Goal: Task Accomplishment & Management: Complete application form

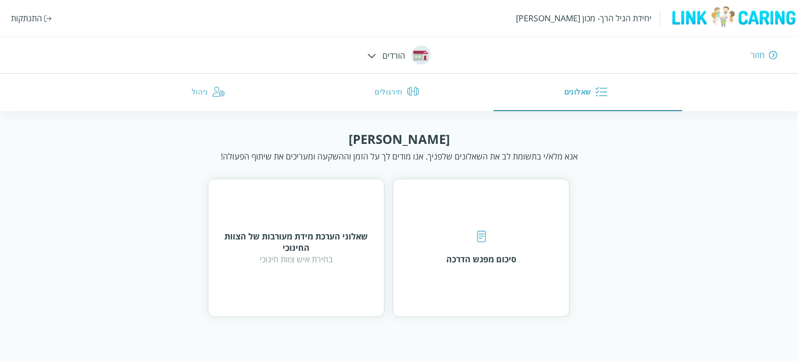
click at [373, 56] on img at bounding box center [371, 56] width 9 height 5
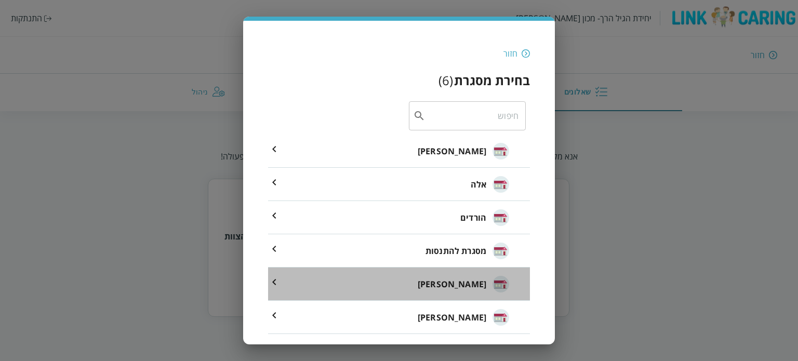
click at [481, 285] on span "[PERSON_NAME]" at bounding box center [452, 284] width 69 height 12
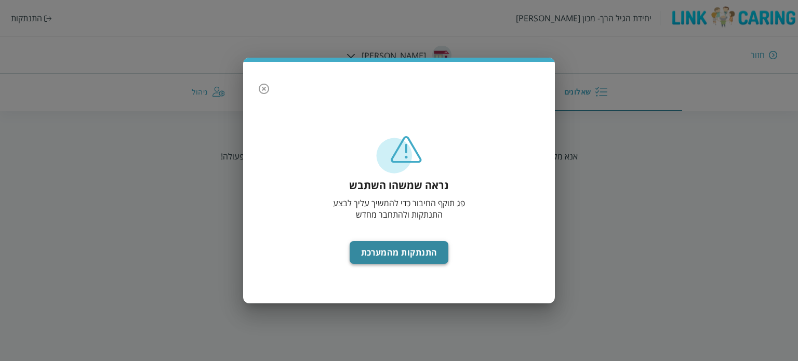
click at [433, 259] on button "התנתקות מהמערכת" at bounding box center [399, 252] width 99 height 23
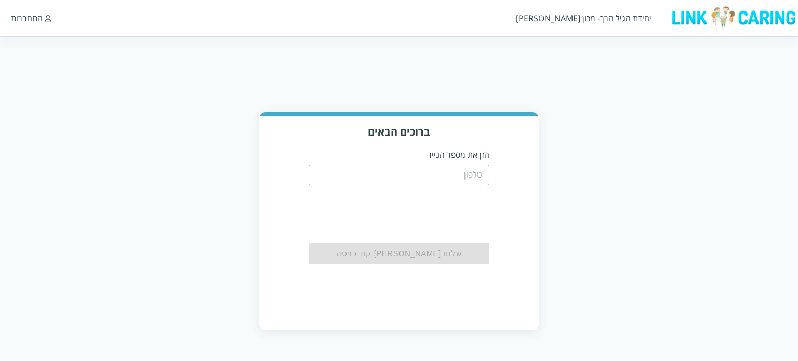
click at [432, 174] on input "tel" at bounding box center [399, 175] width 181 height 21
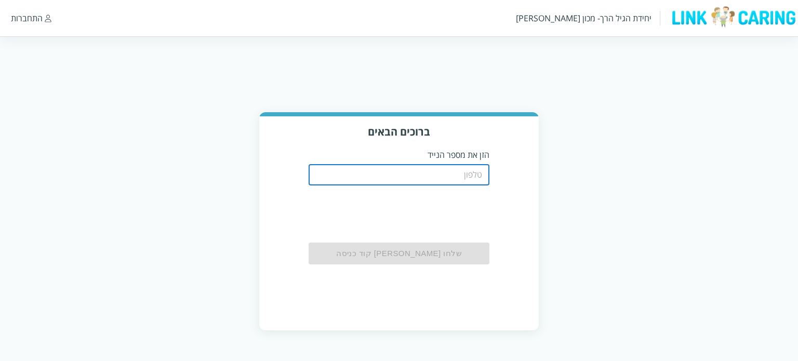
type input "0542273713"
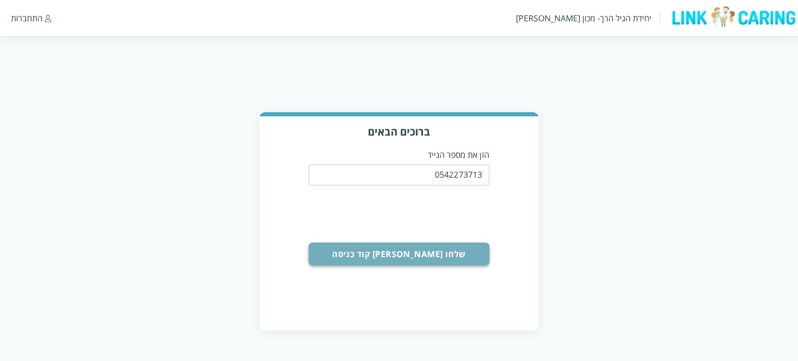
click at [441, 257] on button "שלחו [PERSON_NAME] קוד כניסה" at bounding box center [399, 254] width 181 height 23
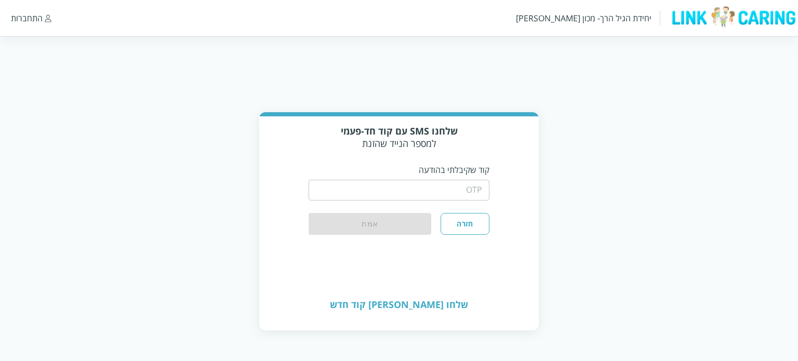
click at [447, 189] on input "string" at bounding box center [399, 190] width 181 height 21
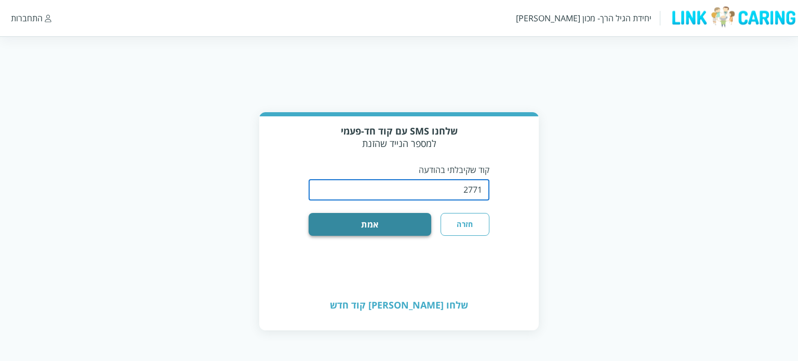
type input "2771"
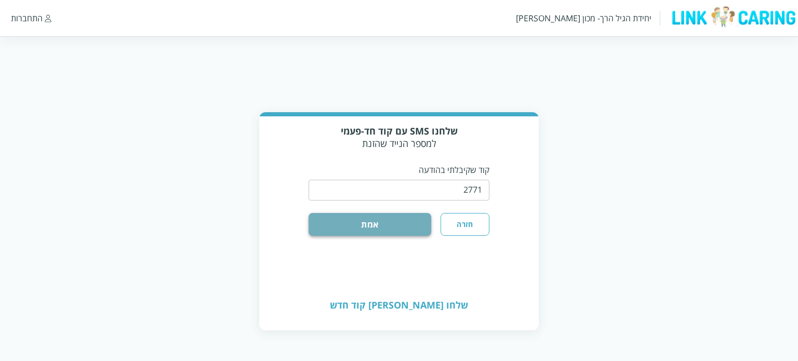
click at [424, 226] on button "אמת" at bounding box center [370, 224] width 123 height 23
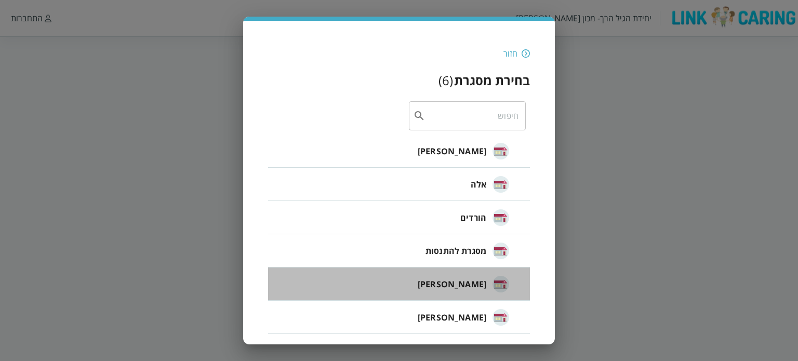
click at [477, 287] on span "[PERSON_NAME]" at bounding box center [452, 284] width 69 height 12
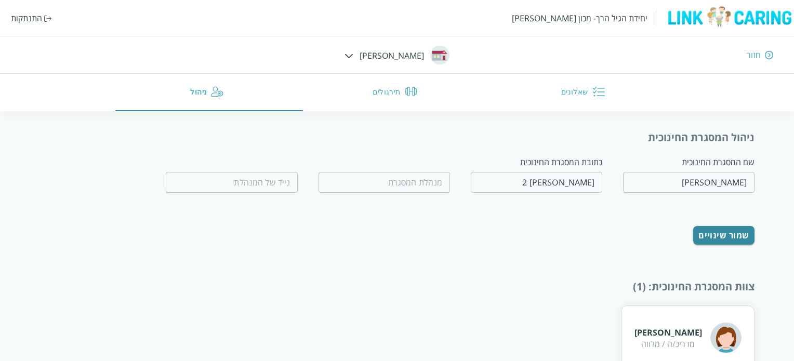
click at [412, 182] on input "fullName" at bounding box center [384, 182] width 131 height 21
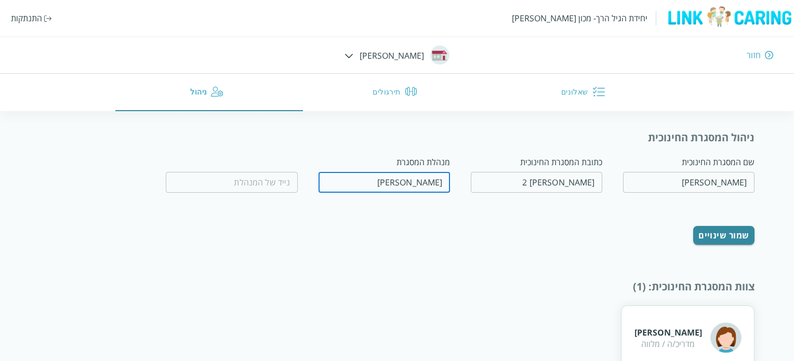
type input "[PERSON_NAME]"
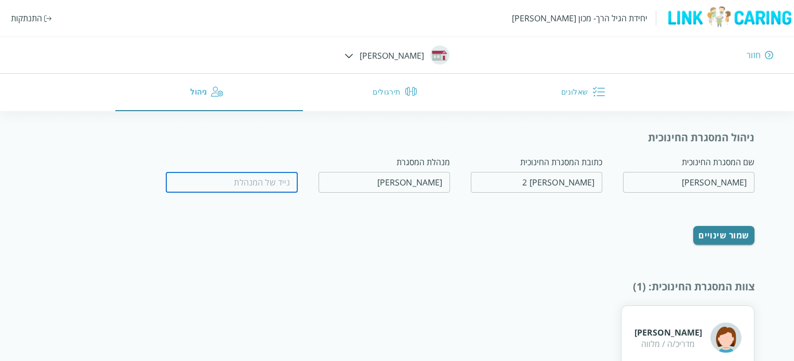
click at [230, 186] on input "tel" at bounding box center [231, 182] width 131 height 21
type input "0542149608"
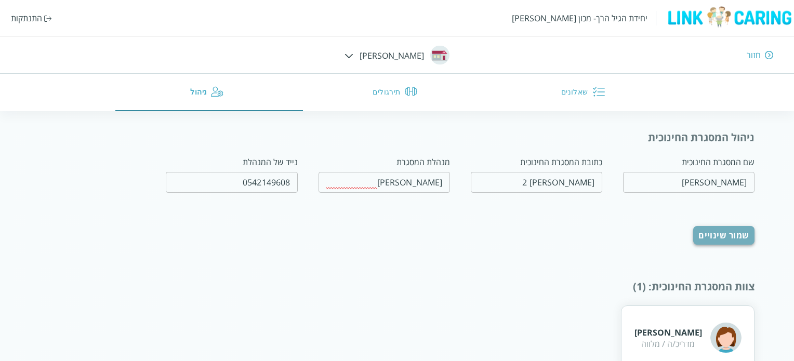
click at [740, 237] on button "שמור שינויים" at bounding box center [723, 235] width 61 height 19
click at [577, 93] on button "שאלונים" at bounding box center [585, 92] width 188 height 37
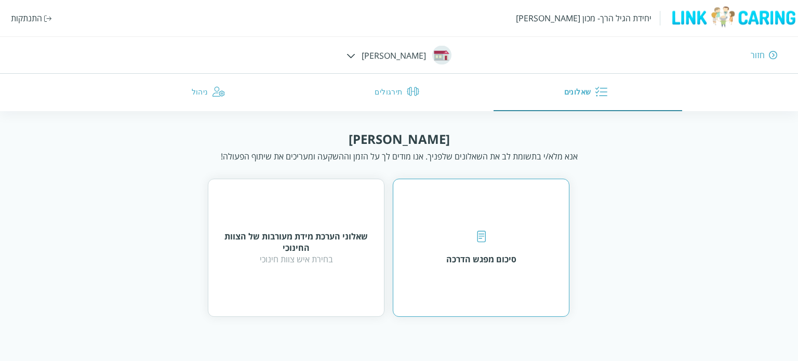
click at [494, 233] on div "סיכום מפגש הדרכה" at bounding box center [481, 248] width 70 height 34
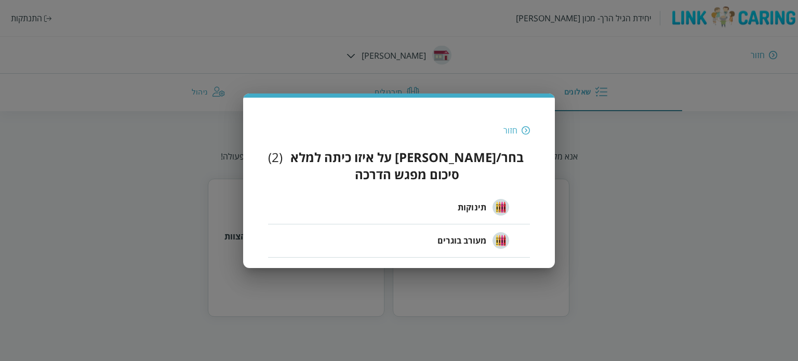
click at [477, 234] on span "מעורב בוגרים" at bounding box center [462, 240] width 49 height 12
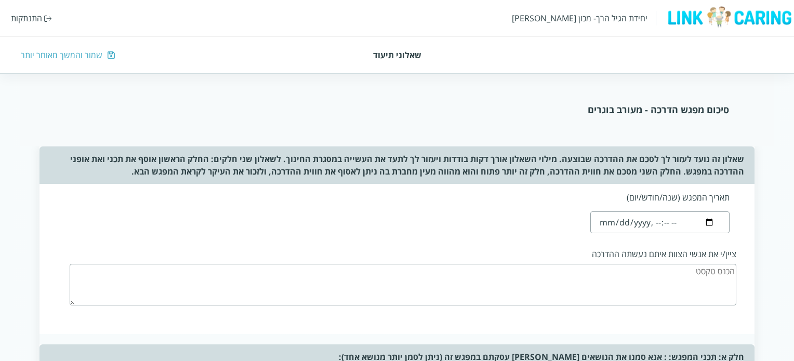
click at [614, 225] on input "datetime-local" at bounding box center [659, 223] width 139 height 22
type input "[DATE]T20:42"
click at [521, 228] on div "תאריך המפגש (שנה/חודש/יום) ציין/י את אנשי הצוות איתם נעשתה ההדרכה" at bounding box center [397, 259] width 715 height 150
click at [617, 270] on textarea at bounding box center [403, 285] width 667 height 42
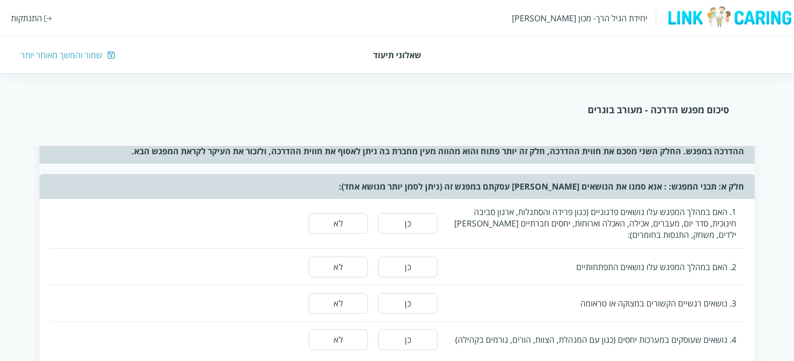
scroll to position [156, 0]
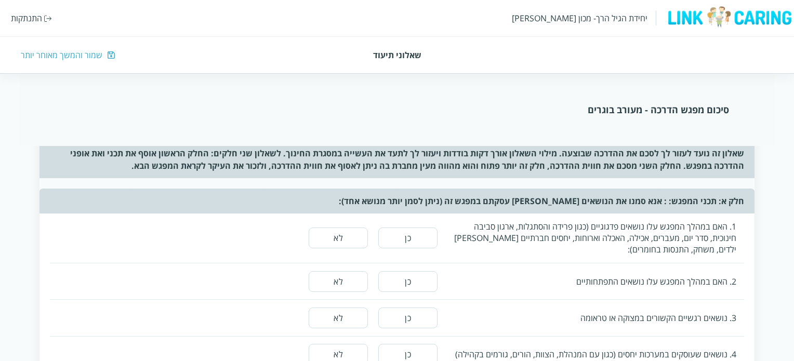
type textarea "מנהלת המעון וצוות המעון"
click at [335, 236] on button "לא" at bounding box center [338, 238] width 59 height 21
click at [339, 284] on button "לא" at bounding box center [338, 281] width 59 height 21
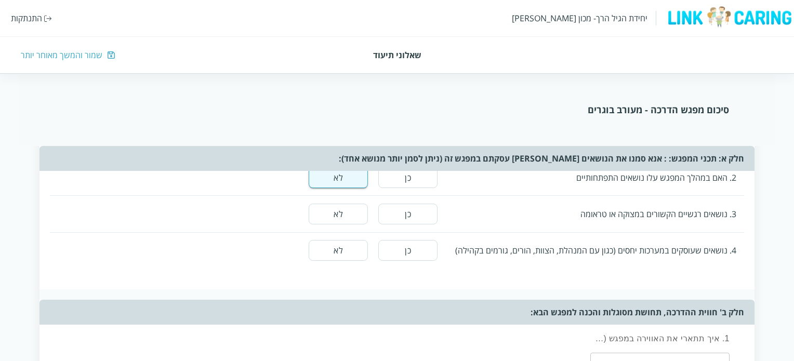
click at [319, 216] on button "לא" at bounding box center [338, 214] width 59 height 21
click at [327, 257] on button "לא" at bounding box center [338, 250] width 59 height 21
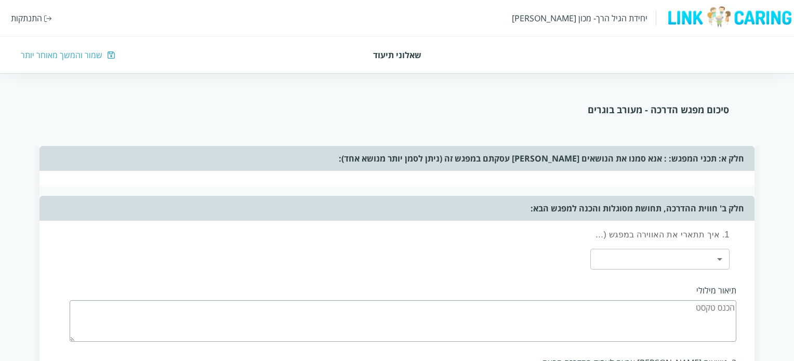
click at [726, 257] on body "יחידת הגיל הרך- מכון ברנקו וייס התנתקות שאלוני תיעוד שמור והמשך מאוחר יותר סיכו…" at bounding box center [397, 262] width 794 height 1041
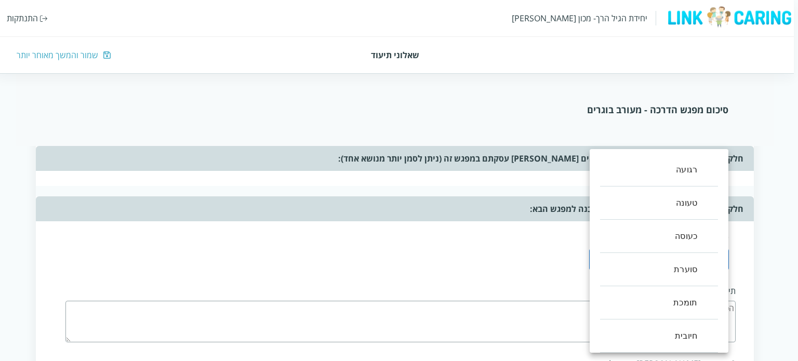
click at [695, 170] on li "רגועה" at bounding box center [659, 169] width 118 height 33
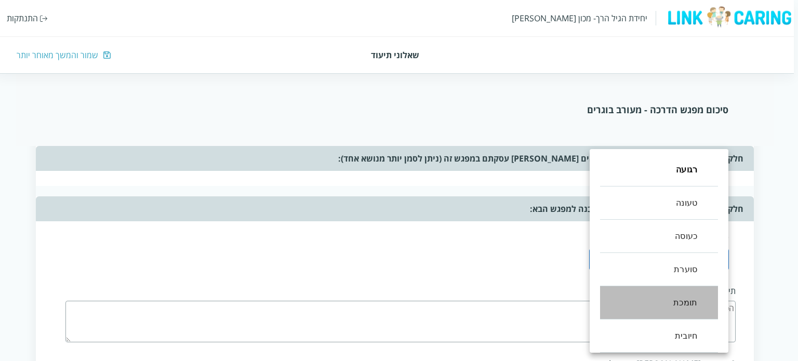
click at [697, 301] on li "תומכת" at bounding box center [659, 302] width 118 height 33
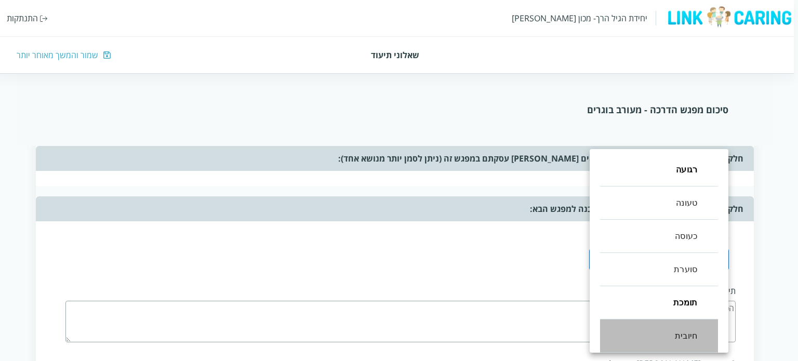
click at [715, 329] on li "חיובית" at bounding box center [659, 336] width 118 height 33
type input ",0,4,5"
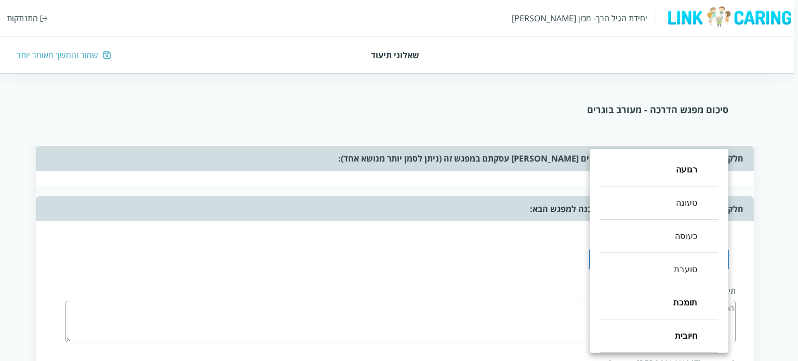
click at [534, 279] on div at bounding box center [399, 180] width 798 height 361
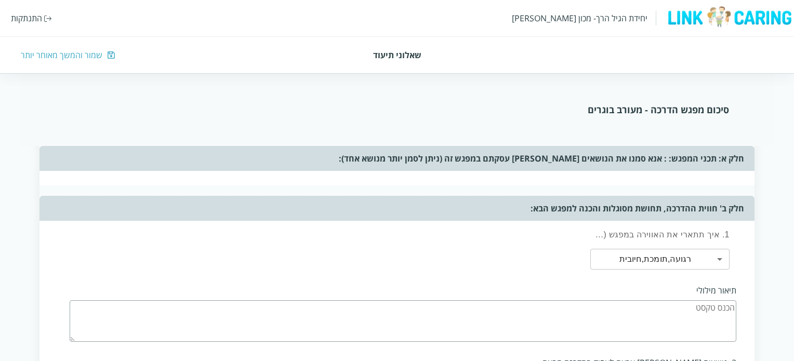
click at [567, 309] on textarea at bounding box center [403, 321] width 667 height 42
click at [554, 307] on textarea "אורה מאוד נעימה במעון, הילדים נראים מאוד בטוחים, שקרנים וחוקרים" at bounding box center [403, 321] width 667 height 42
click at [555, 305] on textarea "אורה מאוד נעימה במעון, הילדים נראים מאוד בטוחים, שקרנים וחוקרים" at bounding box center [403, 321] width 667 height 42
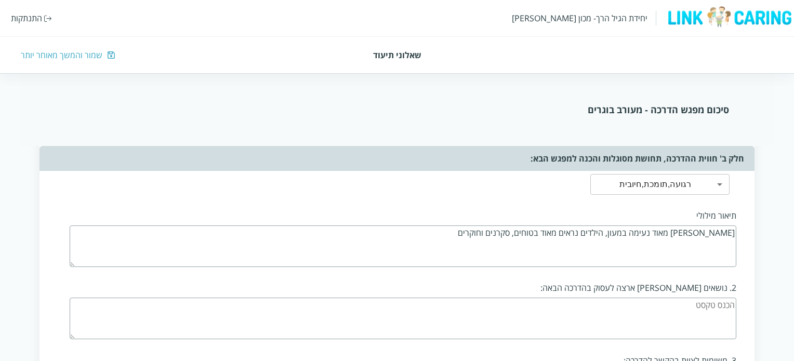
scroll to position [520, 0]
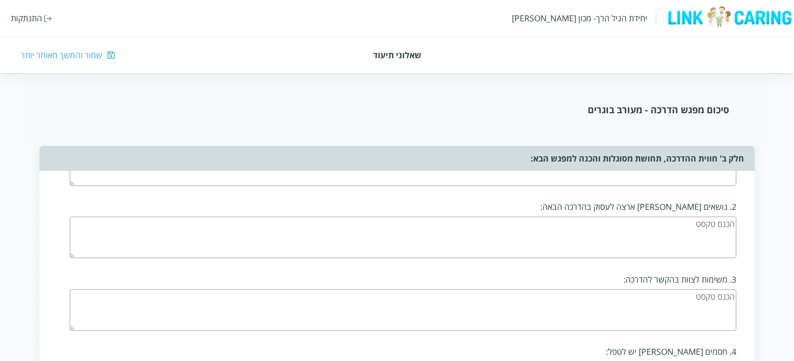
type textarea "אורה מאוד נעימה במעון, הילדים נראים מאוד בטוחים, סקרנים וחוקרים"
click at [653, 236] on textarea at bounding box center [403, 238] width 667 height 42
click at [690, 226] on textarea at bounding box center [403, 238] width 667 height 42
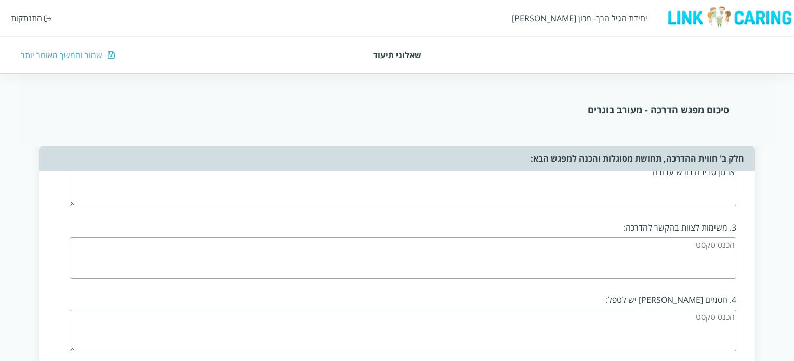
type textarea "ארגון סביבה דורש עבודה"
click at [711, 245] on textarea at bounding box center [403, 259] width 667 height 42
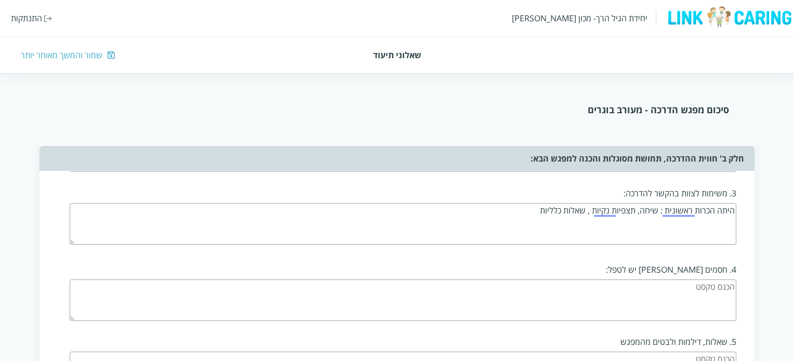
scroll to position [624, 0]
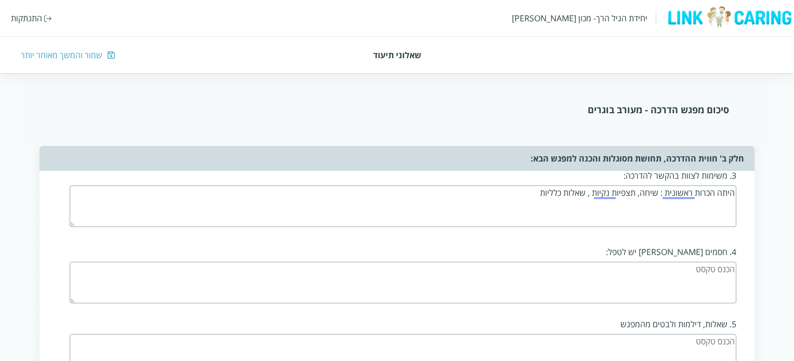
type textarea "היתה הכרות ראשונית : שיחה, תצפיות נקיות , שאלות כלליות"
click at [625, 272] on textarea at bounding box center [403, 283] width 667 height 42
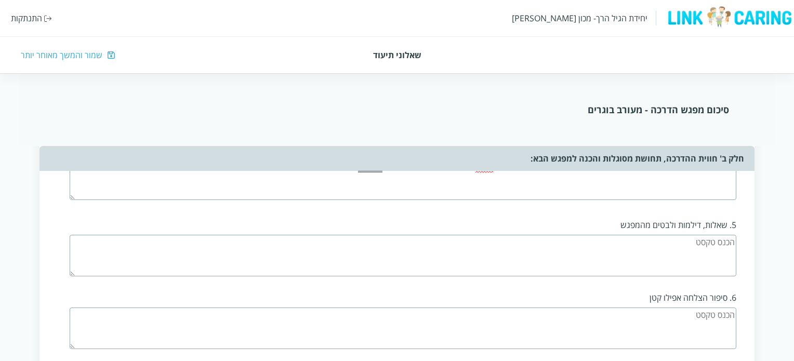
scroll to position [728, 0]
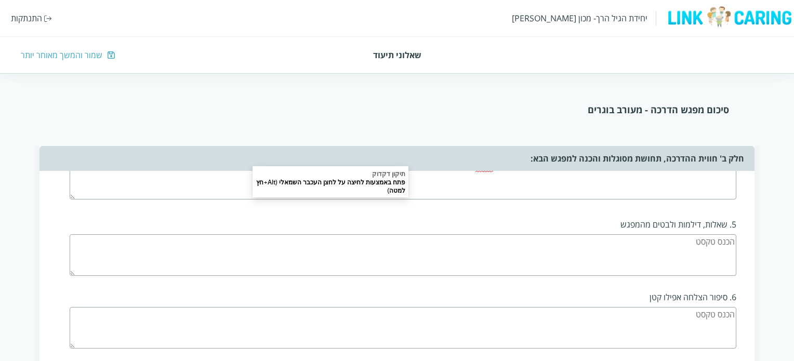
type textarea "כרגע עוד לא צפיתי כאלה, נראה שיש רצון להדרכה אבל לא היתה הדרכה לפני כן אז כנראה…"
click at [571, 240] on textarea at bounding box center [403, 255] width 667 height 42
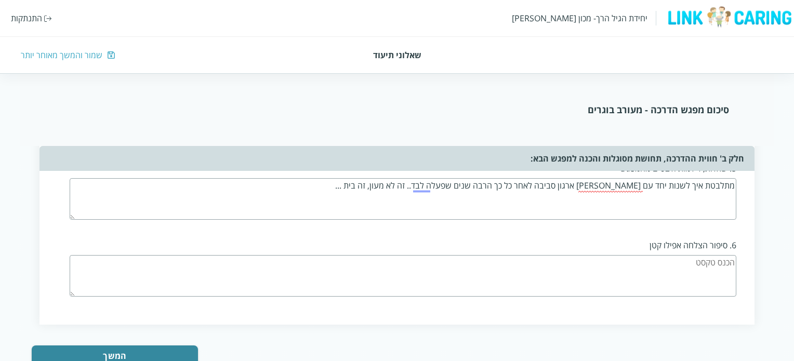
scroll to position [814, 0]
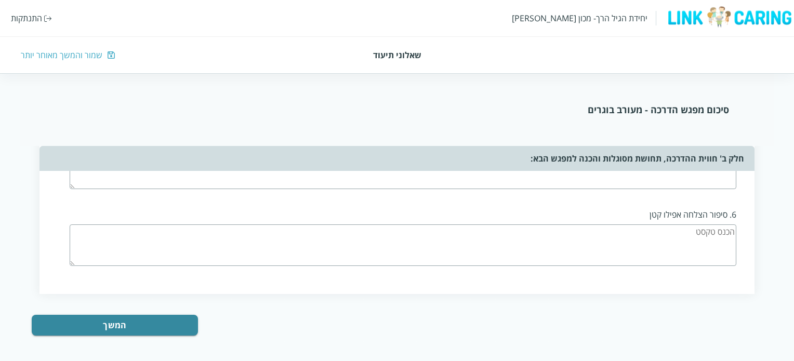
type textarea "מתלבטת איך לשנות יחד עם אוקסנה ארגון סביבה לאחר כל כך הרבה שנים שפעלה לבד.. זה …"
click at [585, 239] on textarea at bounding box center [403, 246] width 667 height 42
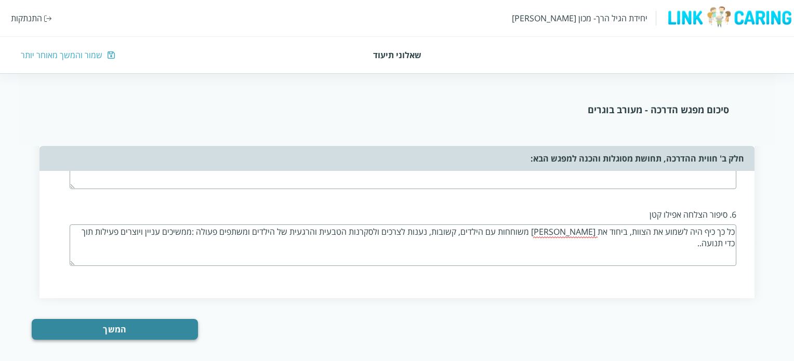
type textarea "כל כך כיף היה לשמוע את הצוות, ביחוד את אוקסנה ותמרה משוחחות עם הילדים, קשובות, …"
click at [81, 333] on button "המשך" at bounding box center [115, 329] width 166 height 21
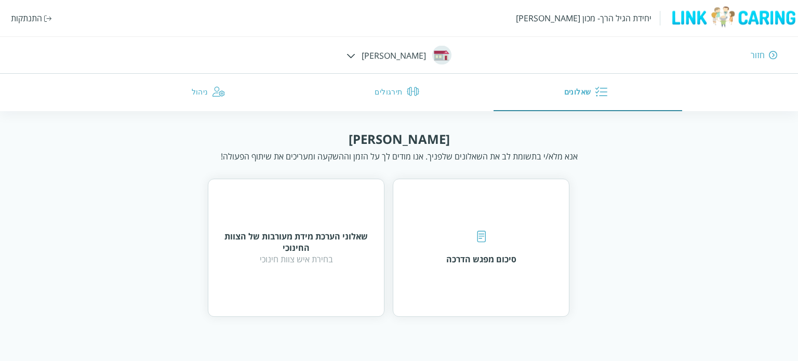
click at [356, 56] on img at bounding box center [351, 56] width 9 height 5
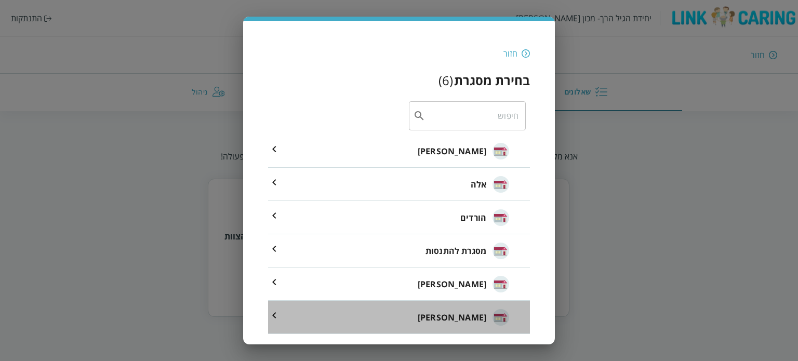
click at [471, 319] on span "[PERSON_NAME]" at bounding box center [452, 317] width 69 height 12
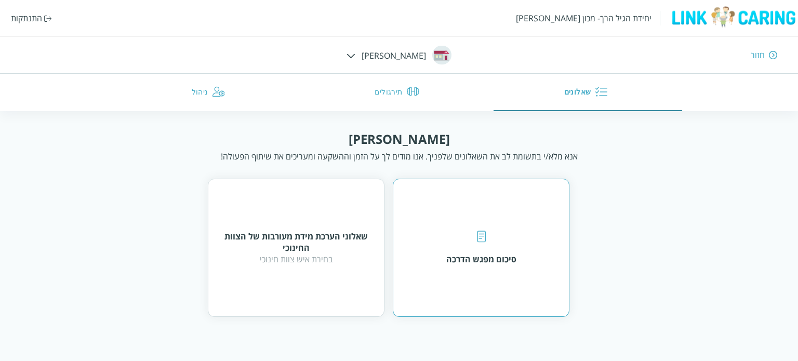
click at [477, 242] on img at bounding box center [481, 237] width 9 height 12
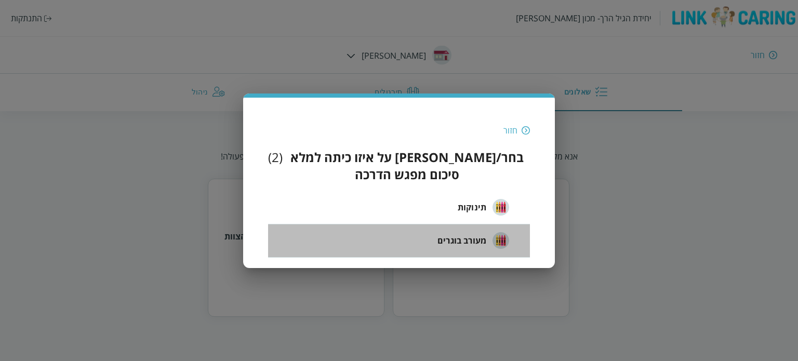
click at [451, 234] on span "מעורב בוגרים" at bounding box center [462, 240] width 49 height 12
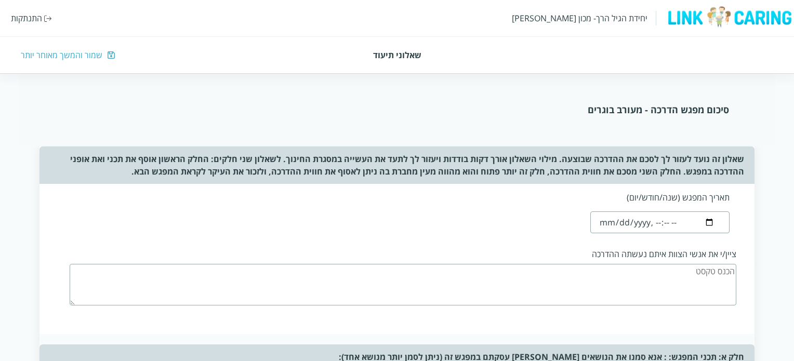
click at [610, 224] on input "datetime-local" at bounding box center [659, 223] width 139 height 22
type input "2025-09-10T21:00"
click at [514, 225] on div "תאריך המפגש (שנה/חודש/יום) ציין/י את אנשי הצוות איתם נעשתה ההדרכה" at bounding box center [397, 259] width 715 height 150
click at [686, 276] on textarea at bounding box center [403, 285] width 667 height 42
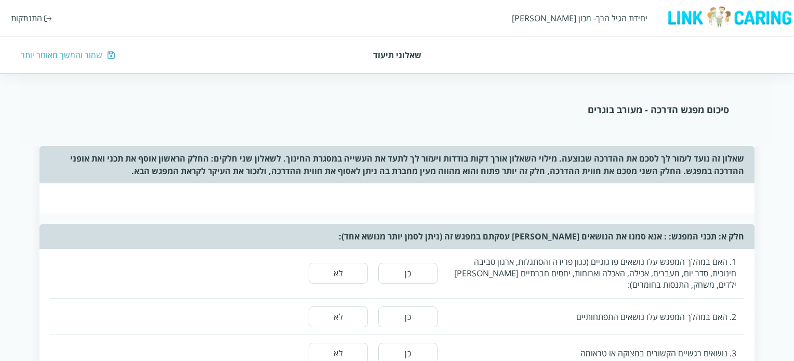
scroll to position [156, 0]
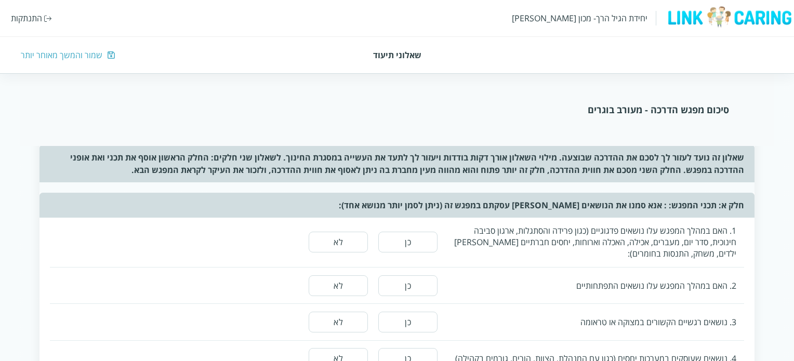
type textarea "מנהלת מעון , צוות תינוקות , צוות בוגרים"
click at [407, 243] on button "כן" at bounding box center [407, 242] width 59 height 21
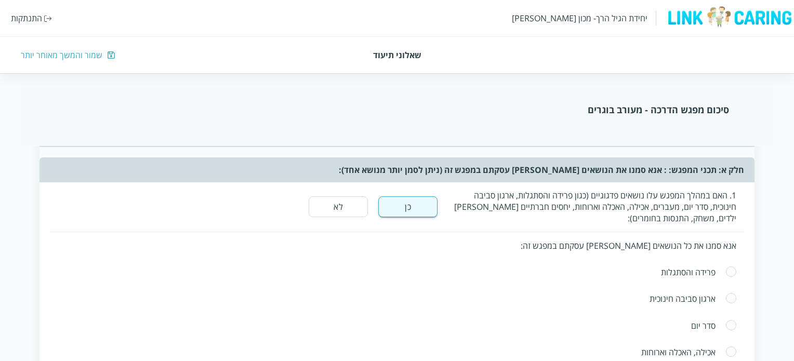
scroll to position [208, 0]
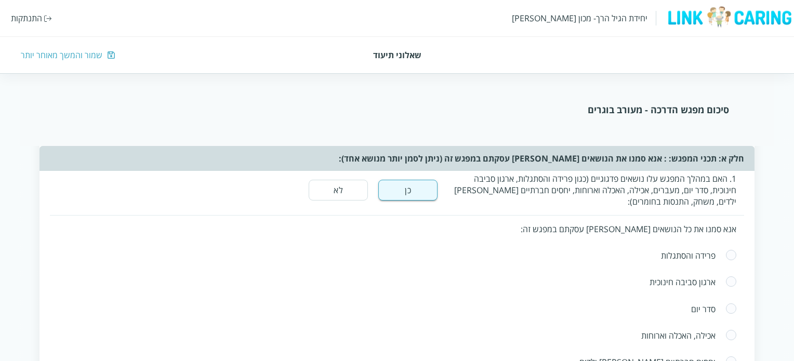
click at [733, 280] on span at bounding box center [731, 282] width 11 height 12
radio input "true"
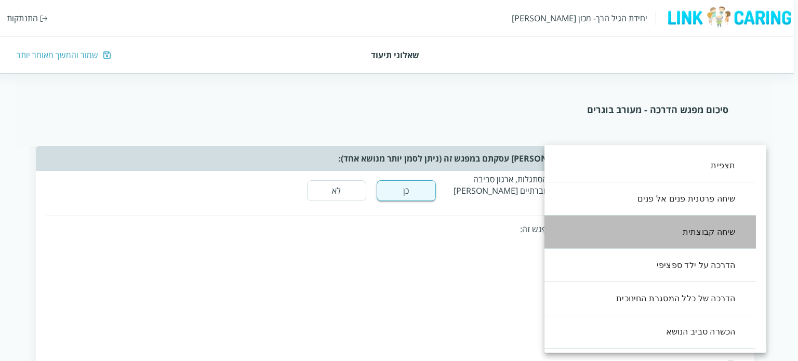
click at [709, 236] on li "שיחה קבוצתית" at bounding box center [645, 232] width 222 height 33
type input ",2"
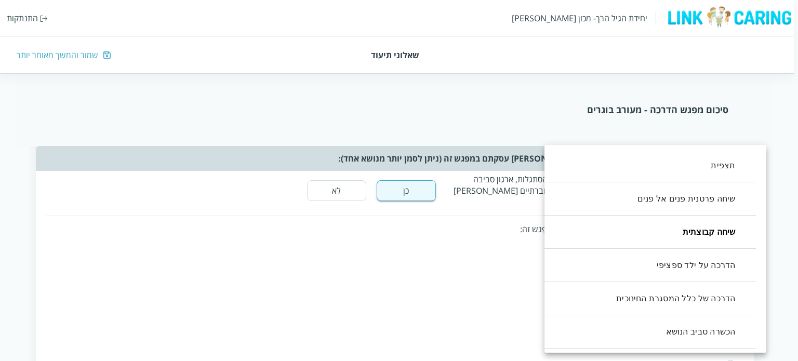
click at [371, 247] on div at bounding box center [399, 180] width 798 height 361
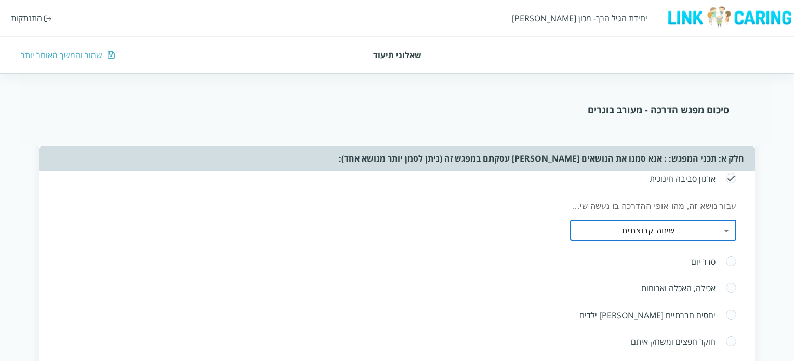
scroll to position [312, 0]
click at [732, 258] on span at bounding box center [731, 261] width 11 height 12
radio input "true"
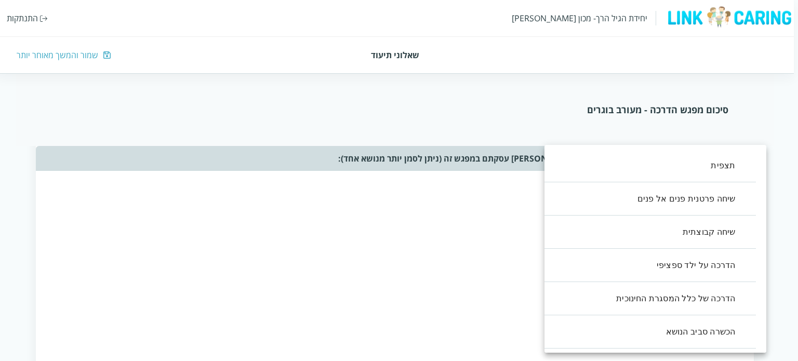
click at [714, 166] on li "תצפית" at bounding box center [645, 165] width 222 height 33
click at [716, 233] on li "שיחה קבוצתית" at bounding box center [645, 232] width 222 height 33
type input ",0,2"
click at [443, 238] on div at bounding box center [399, 180] width 798 height 361
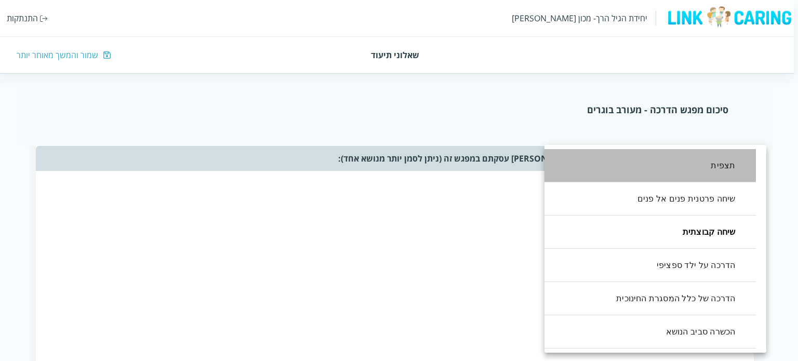
click at [716, 169] on li "תצפית" at bounding box center [645, 165] width 222 height 33
type input ",2,0"
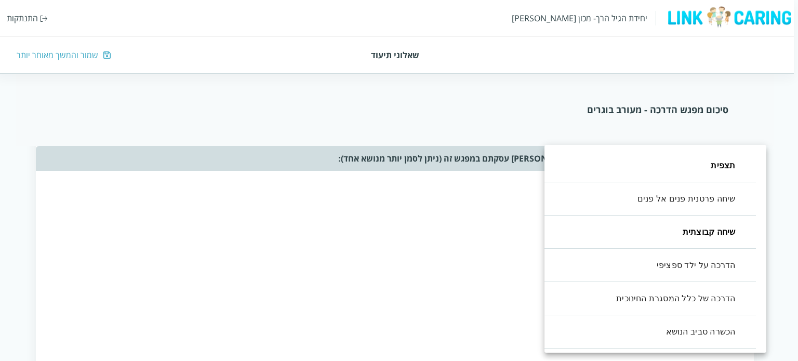
click at [523, 228] on div at bounding box center [399, 180] width 798 height 361
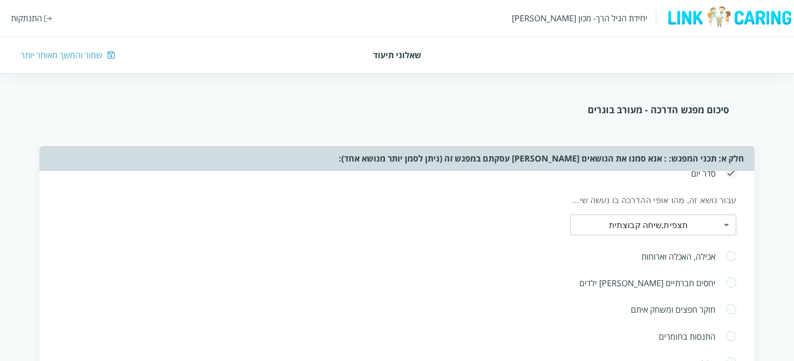
scroll to position [416, 0]
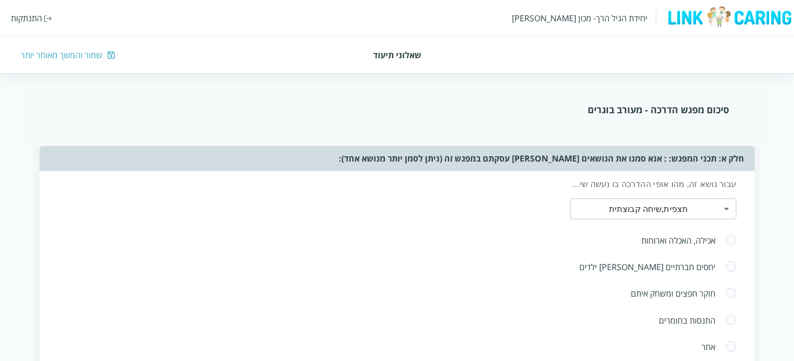
click at [733, 240] on span at bounding box center [731, 240] width 11 height 12
radio input "true"
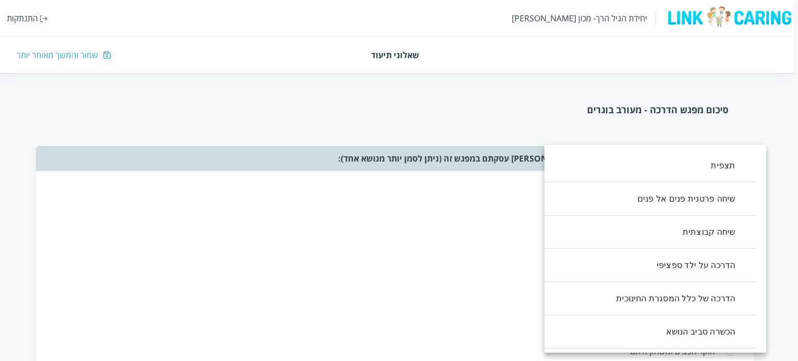
click at [713, 166] on li "תצפית" at bounding box center [645, 165] width 222 height 33
click at [716, 229] on li "שיחה קבוצתית" at bounding box center [645, 232] width 222 height 33
type input ",0,2"
click at [464, 246] on div at bounding box center [399, 180] width 798 height 361
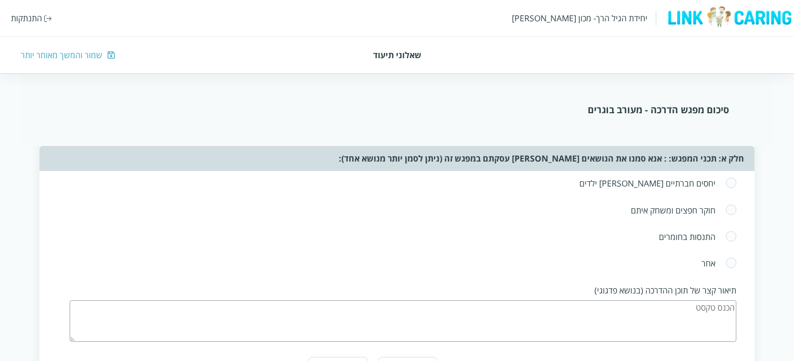
scroll to position [572, 0]
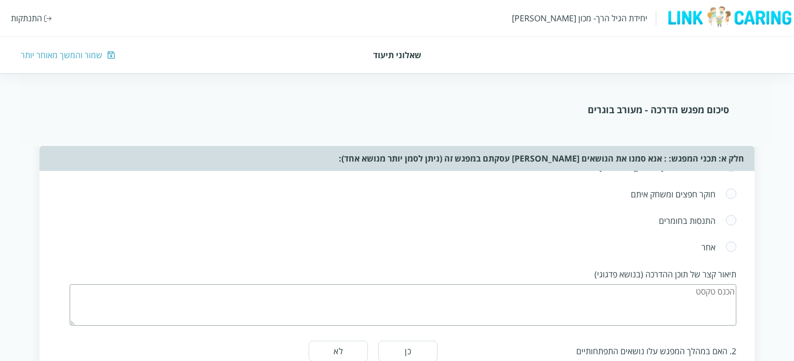
click at [639, 298] on textarea at bounding box center [403, 305] width 667 height 42
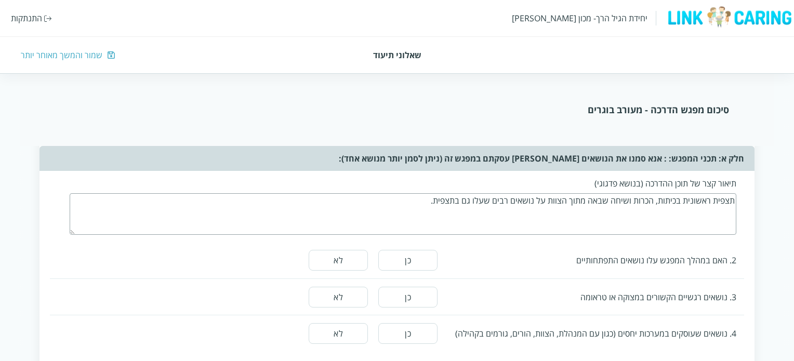
scroll to position [676, 0]
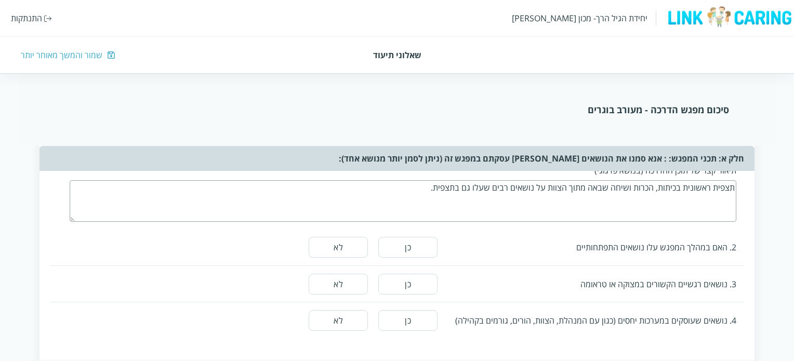
type textarea "תצפית ראשונית בכיתות, הכרות ושיחה שבאה מתוך הצוות על נושאים רבים שעלו גם בתצפית."
click at [350, 240] on button "לא" at bounding box center [338, 247] width 59 height 21
click at [343, 282] on button "לא" at bounding box center [338, 284] width 59 height 21
click at [343, 320] on button "לא" at bounding box center [338, 320] width 59 height 21
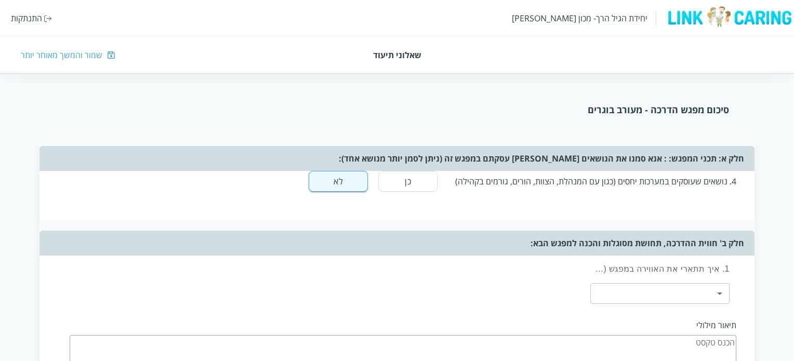
scroll to position [832, 0]
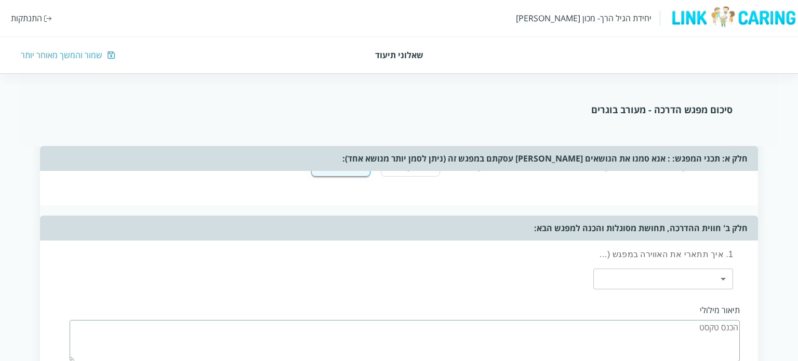
click at [719, 274] on body "יחידת הגיל הרך- מכון ברנקו וייס התנתקות שאלוני תיעוד שמור והמשך מאוחר יותר סיכו…" at bounding box center [399, 38] width 798 height 1529
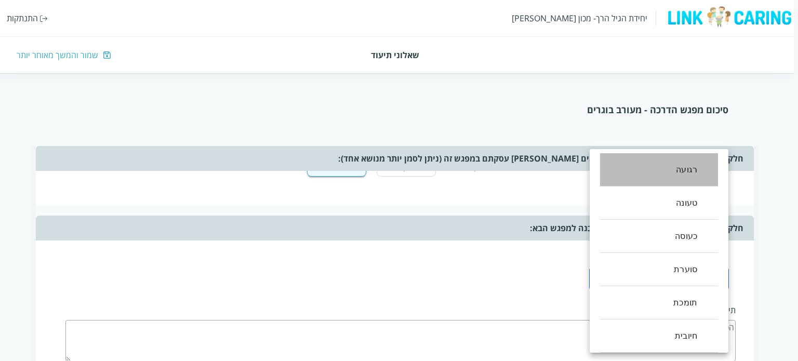
click at [691, 172] on li "רגועה" at bounding box center [659, 169] width 118 height 33
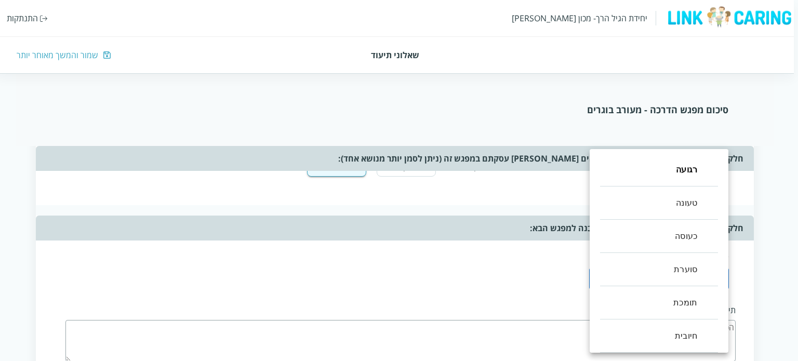
click at [696, 339] on li "חיובית" at bounding box center [659, 336] width 118 height 33
type input ",0,5"
click at [516, 336] on div at bounding box center [399, 180] width 798 height 361
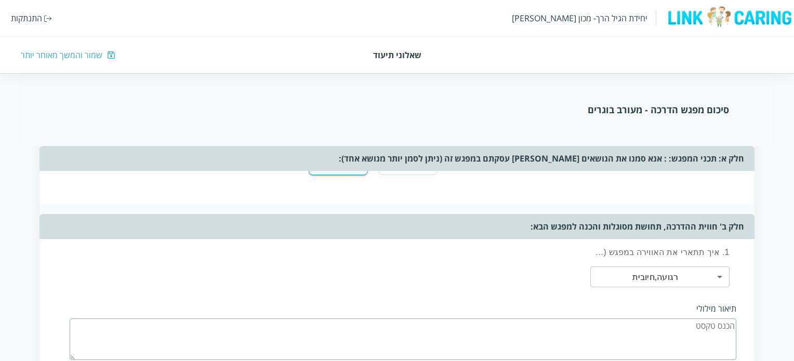
click at [516, 336] on textarea at bounding box center [403, 340] width 667 height 42
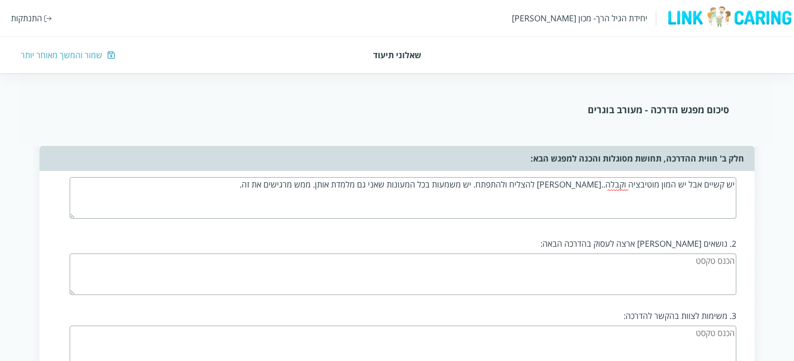
scroll to position [988, 0]
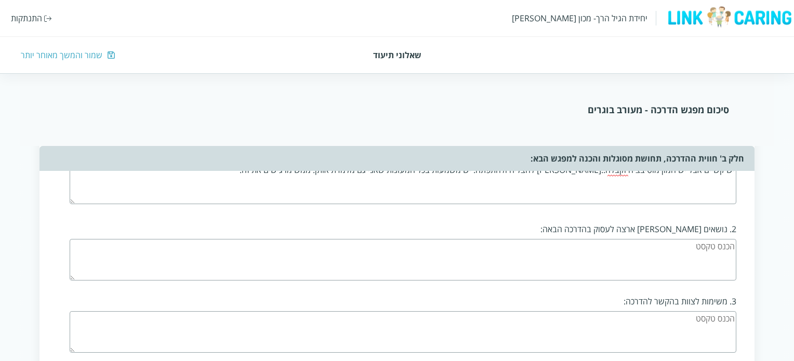
type textarea "יש קשיים אבל יש המון מוטיבציה וקבלה..רצון להצליח ולהתפתח. יש משמעות בכל המעונות…"
click at [611, 247] on textarea at bounding box center [403, 260] width 667 height 42
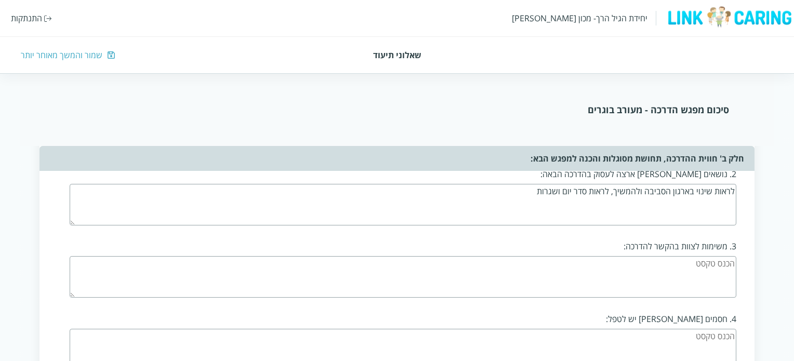
scroll to position [1091, 0]
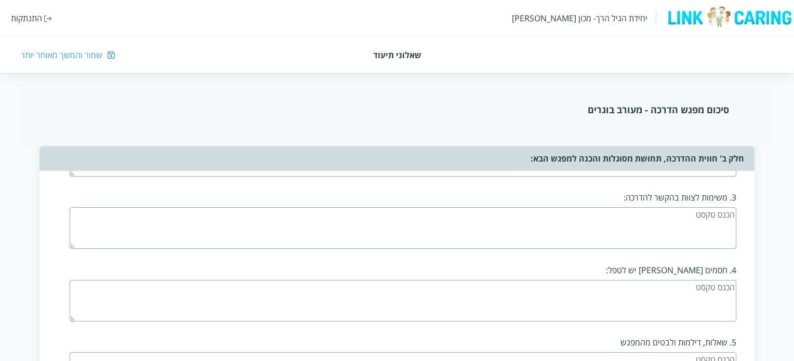
type textarea "לראות שינוי בארגון הסביבה ולהמשיך, לראות סדר יום ושגרות"
click at [642, 220] on textarea at bounding box center [403, 228] width 667 height 42
type textarea "לראות שינוי אפילו קטן בכל הנושאים שנגענו בהם"
click at [652, 284] on textarea at bounding box center [403, 301] width 667 height 42
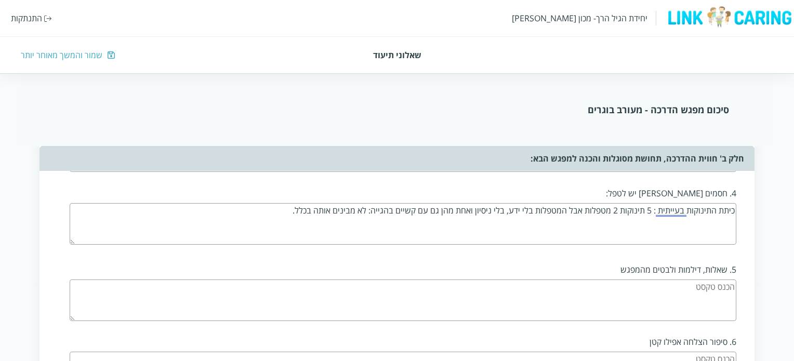
scroll to position [1195, 0]
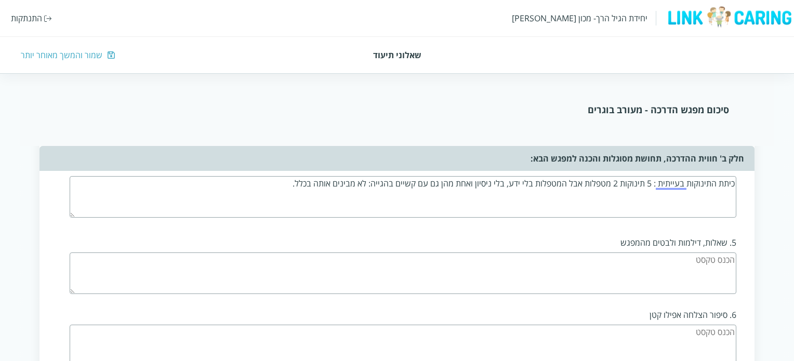
type textarea "כיתת התינוקות בעייתית : 5 תינוקות 2 מטפלות אבל המטפלות בלי ידע, בלי ניסיון ואחת…"
click at [665, 262] on textarea at bounding box center [403, 274] width 667 height 42
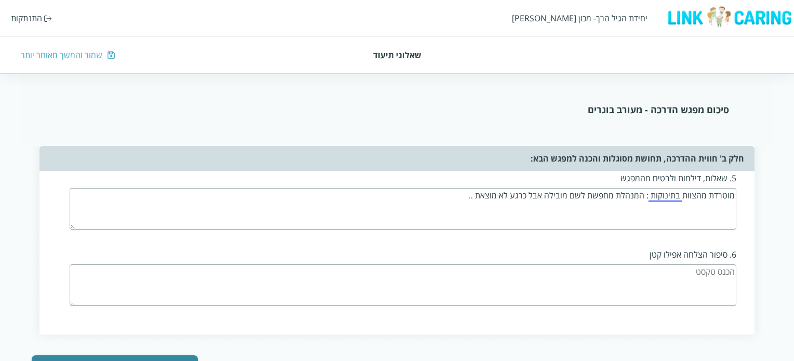
scroll to position [1297, 0]
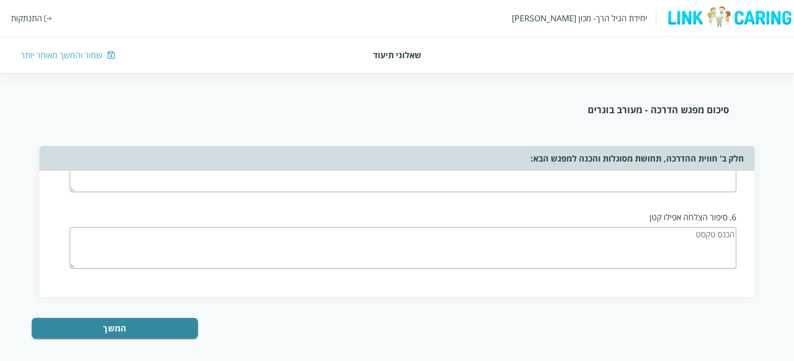
type textarea "מוטרדת מהצוות בתינוקות : המנהלת מחפשת לשם מובילה אבל כרגע לא מוצאת .."
click at [639, 234] on textarea at bounding box center [403, 248] width 667 height 42
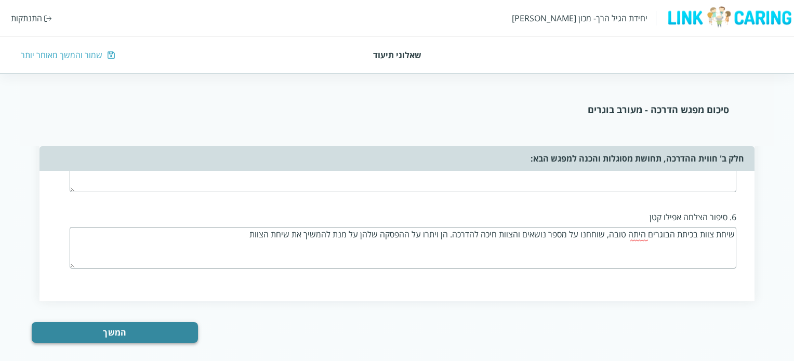
type textarea "שיחת צוות בכיתת הבוגרים היתה טובה, שוחחנו על מספר נושאים והצוות חיכה להדרכה. הן…"
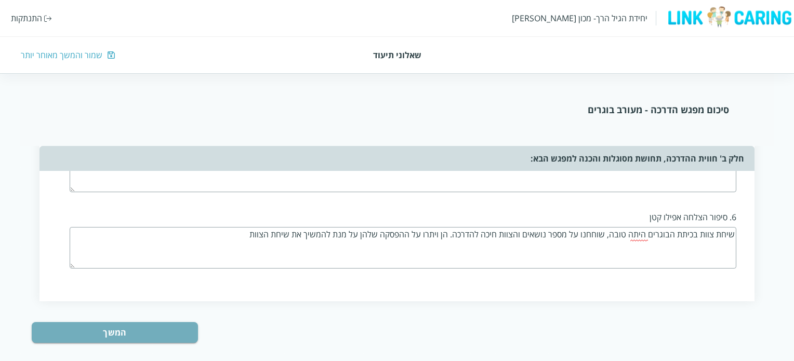
click at [142, 322] on button "המשך" at bounding box center [115, 332] width 166 height 21
